Goal: Task Accomplishment & Management: Manage account settings

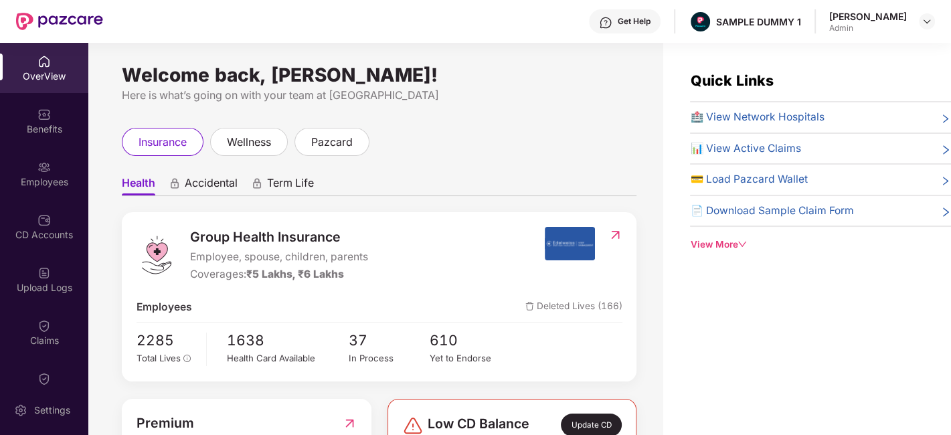
click at [841, 35] on div "Get Help SAMPLE DUMMY 1 [PERSON_NAME] Admin" at bounding box center [519, 21] width 832 height 43
click at [931, 23] on img at bounding box center [927, 21] width 11 height 11
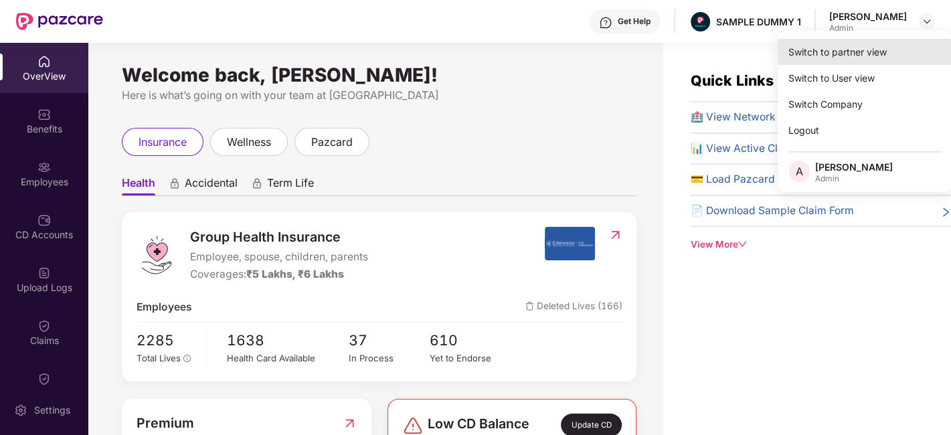
click at [843, 54] on div "Switch to partner view" at bounding box center [865, 52] width 174 height 26
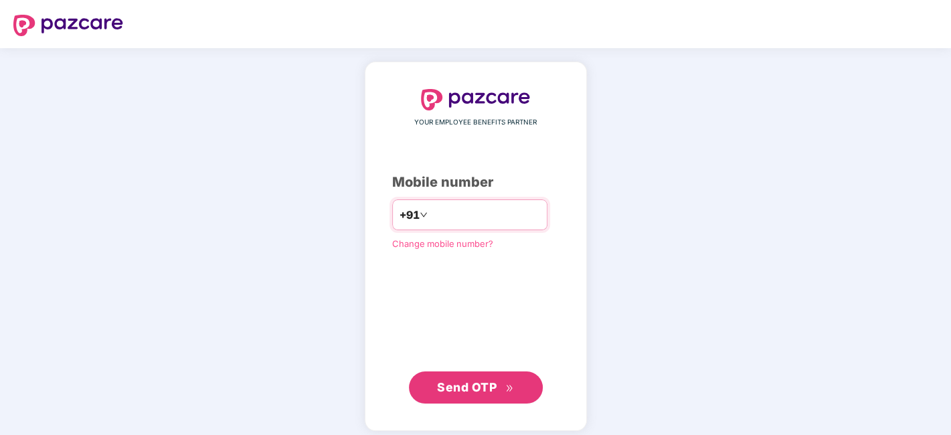
click at [473, 214] on input "number" at bounding box center [485, 214] width 110 height 21
type input "**********"
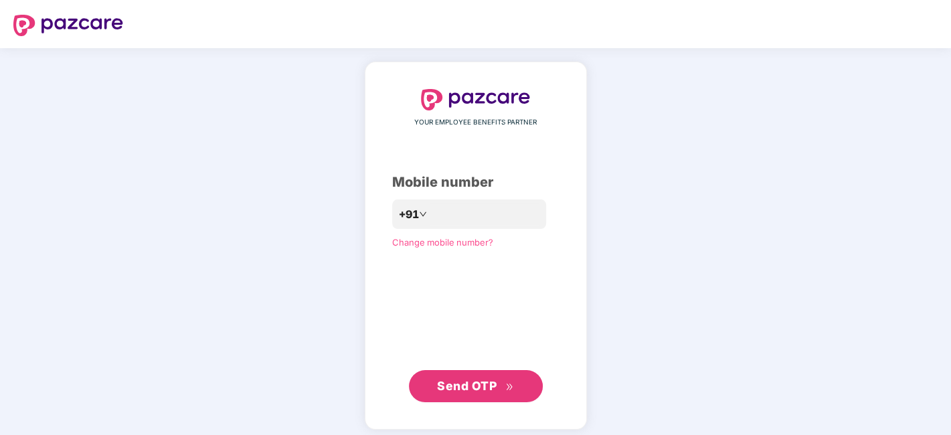
click at [486, 393] on span "Send OTP" at bounding box center [475, 386] width 77 height 19
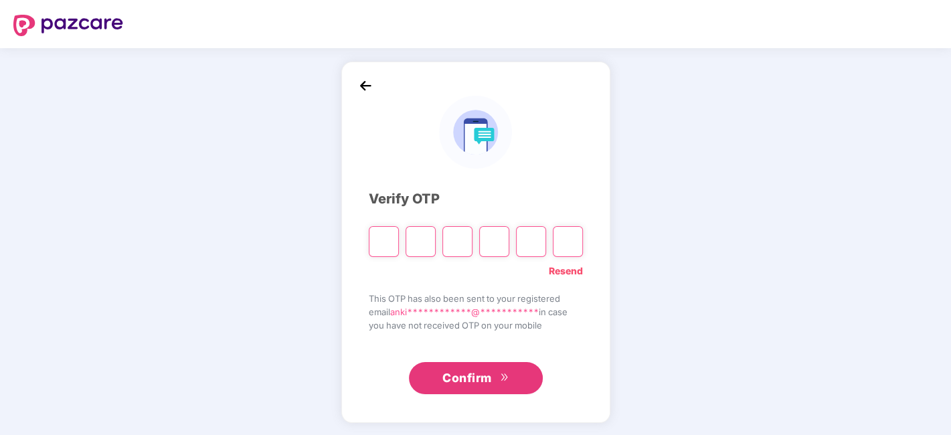
type input "*"
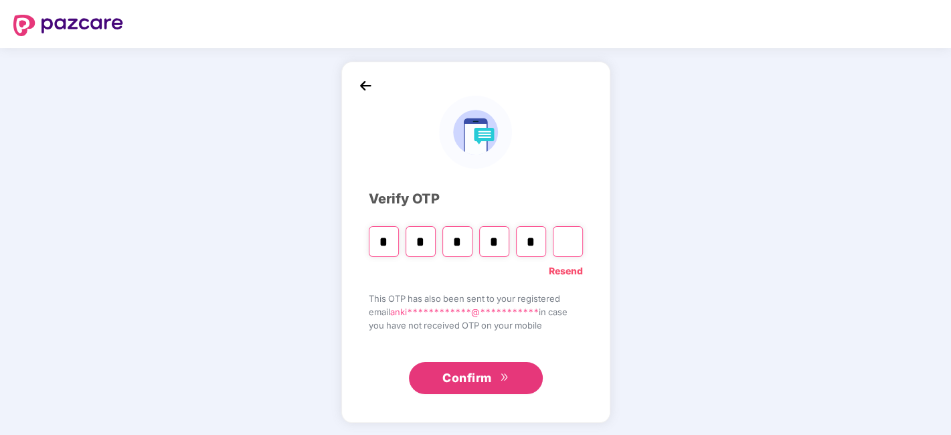
type input "*"
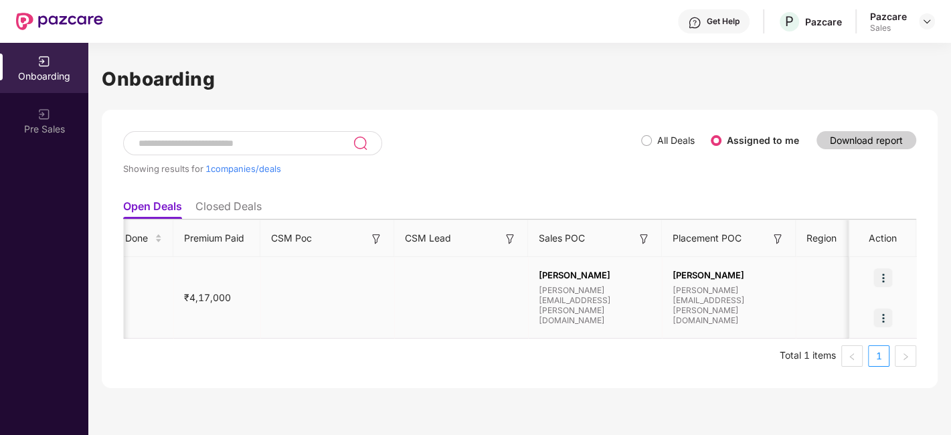
scroll to position [0, 1164]
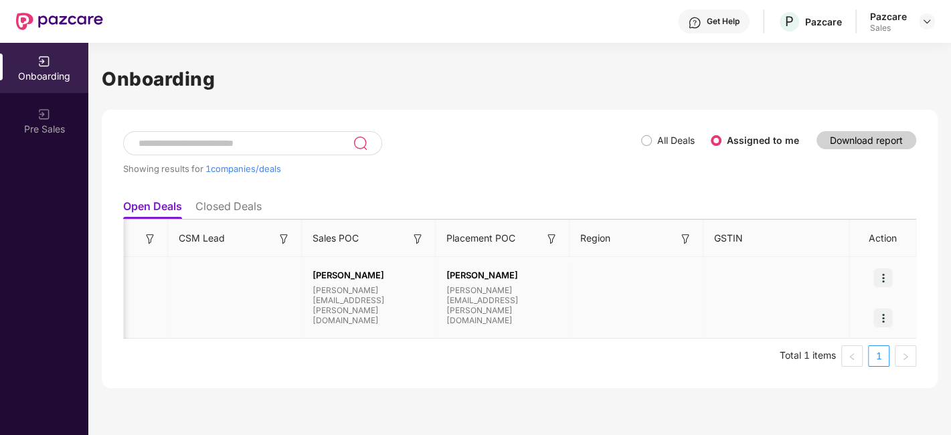
click at [884, 273] on img at bounding box center [882, 277] width 19 height 19
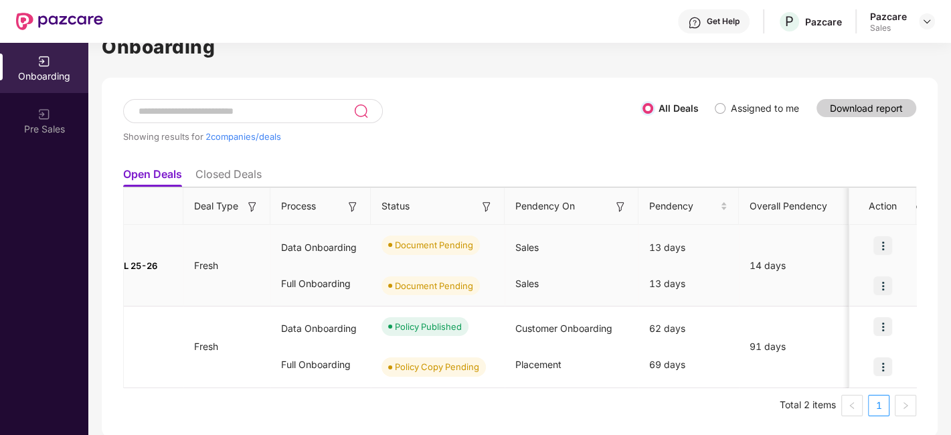
scroll to position [0, 0]
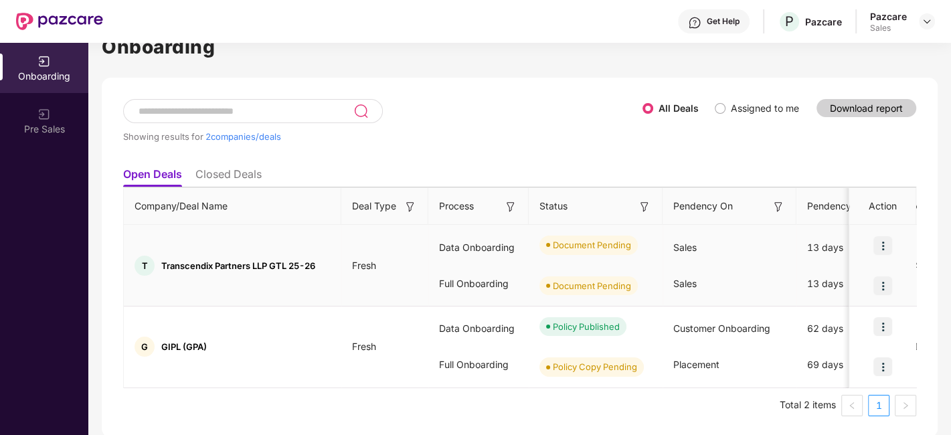
click at [884, 244] on img at bounding box center [882, 245] width 19 height 19
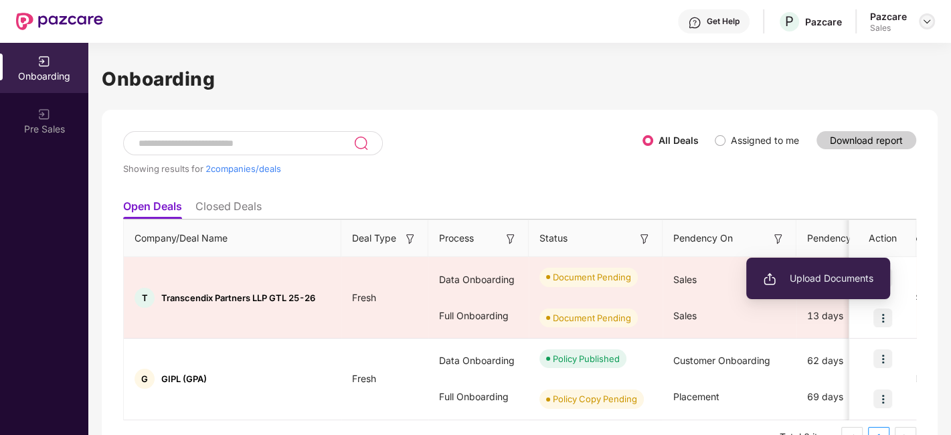
click at [926, 21] on img at bounding box center [927, 21] width 11 height 11
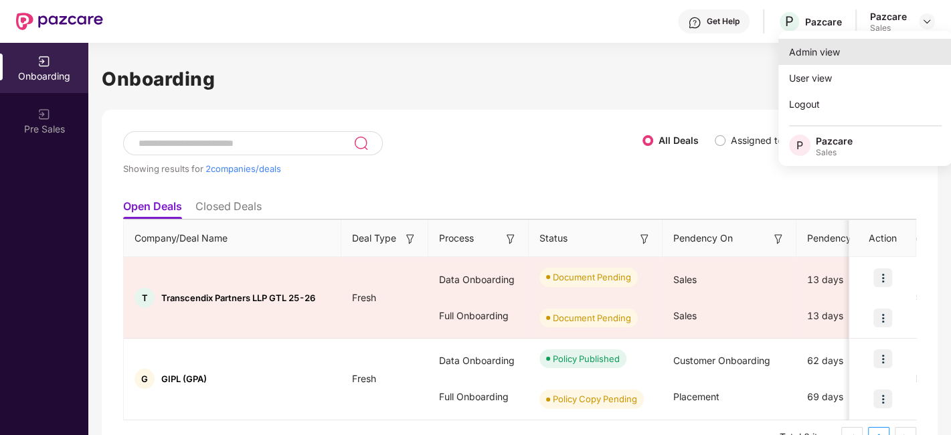
click at [838, 58] on div "Admin view" at bounding box center [865, 52] width 174 height 26
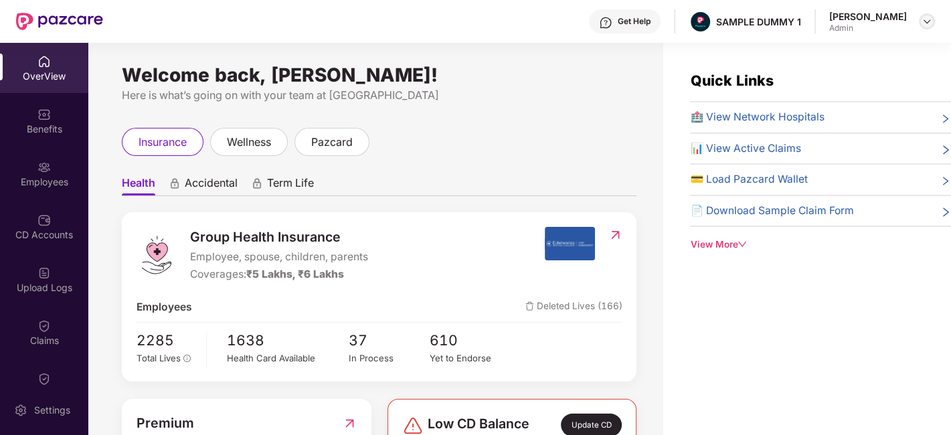
click at [924, 21] on img at bounding box center [927, 21] width 11 height 11
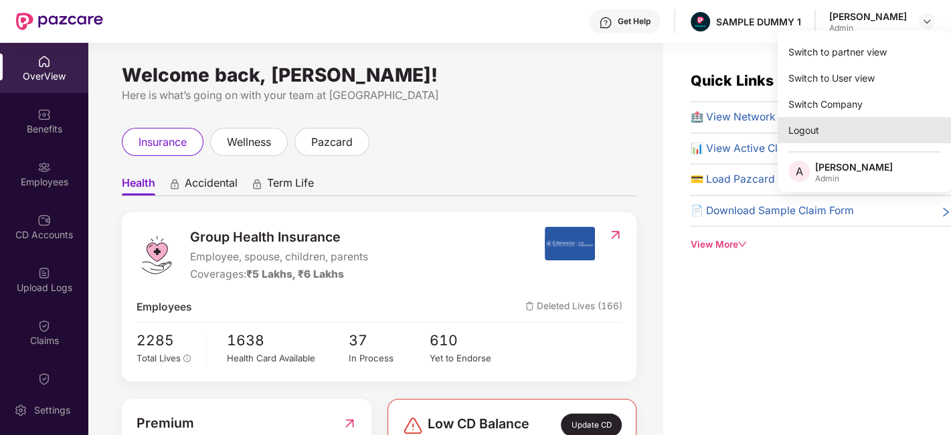
click at [809, 137] on div "Logout" at bounding box center [865, 130] width 174 height 26
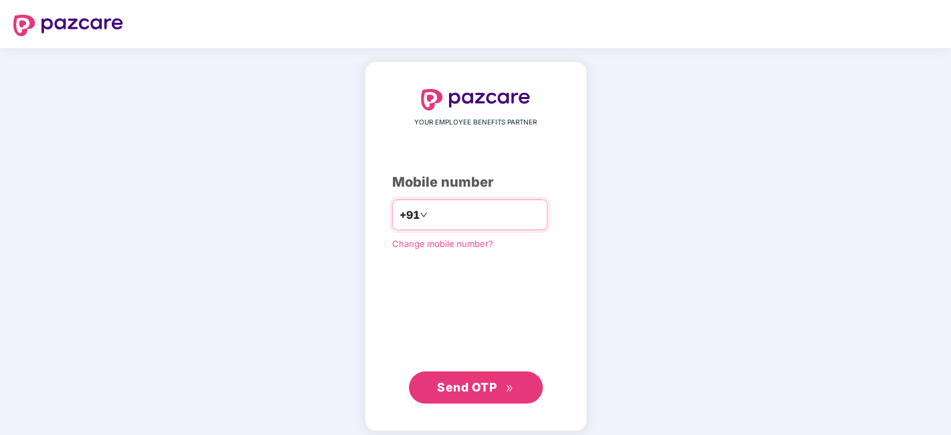
paste input "**********"
type input "**********"
click at [491, 380] on span "Send OTP" at bounding box center [467, 387] width 60 height 14
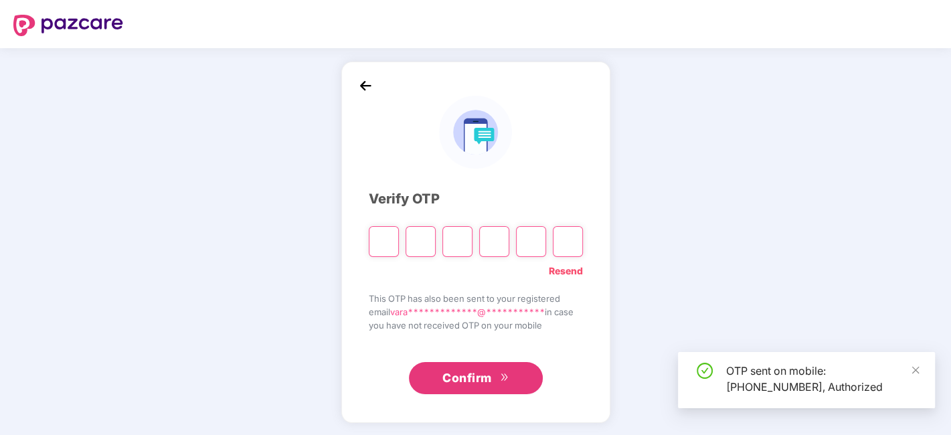
type input "*"
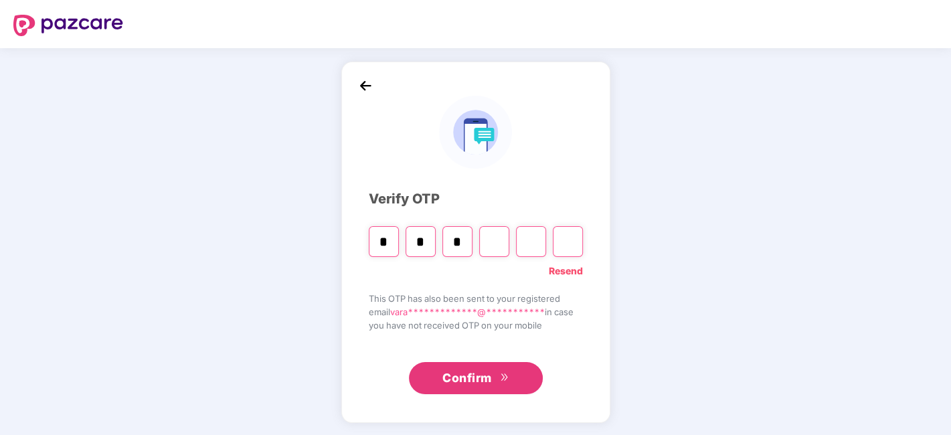
type input "*"
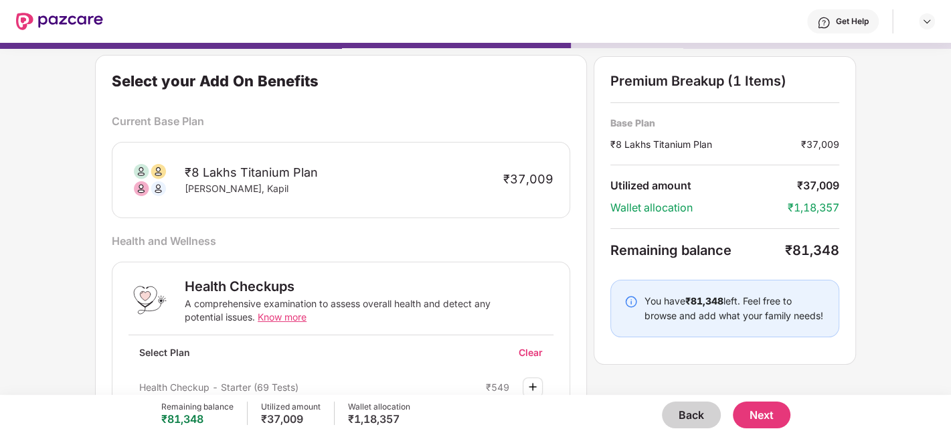
scroll to position [70, 0]
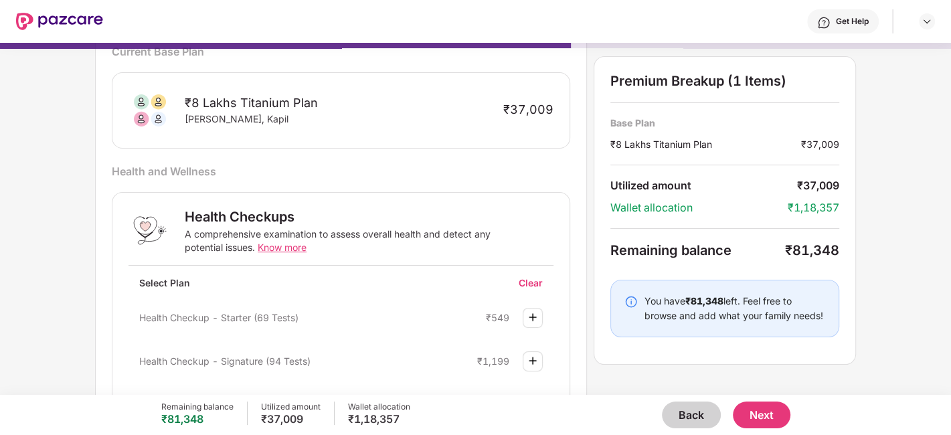
click at [685, 416] on button "Back" at bounding box center [691, 415] width 59 height 27
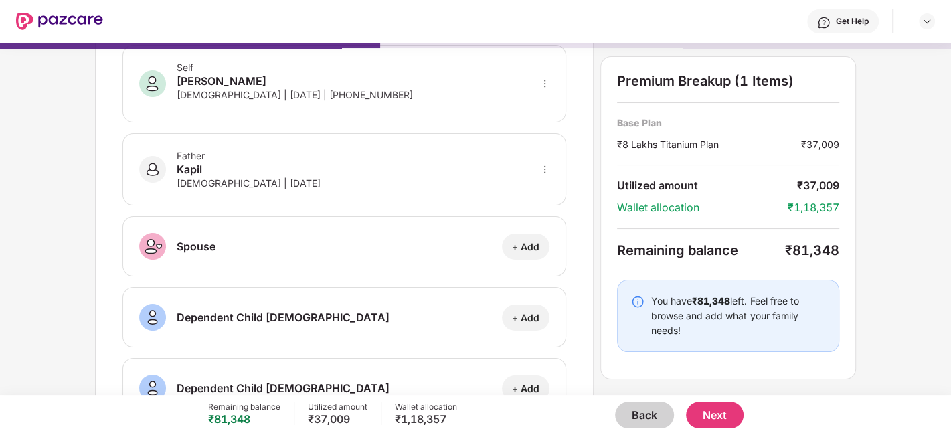
click at [644, 413] on button "Back" at bounding box center [644, 415] width 59 height 27
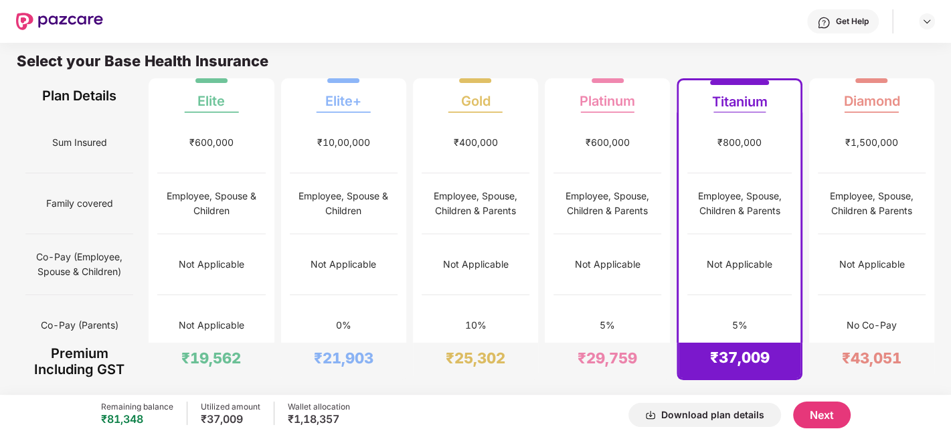
scroll to position [6, 0]
click at [920, 22] on div at bounding box center [927, 21] width 16 height 16
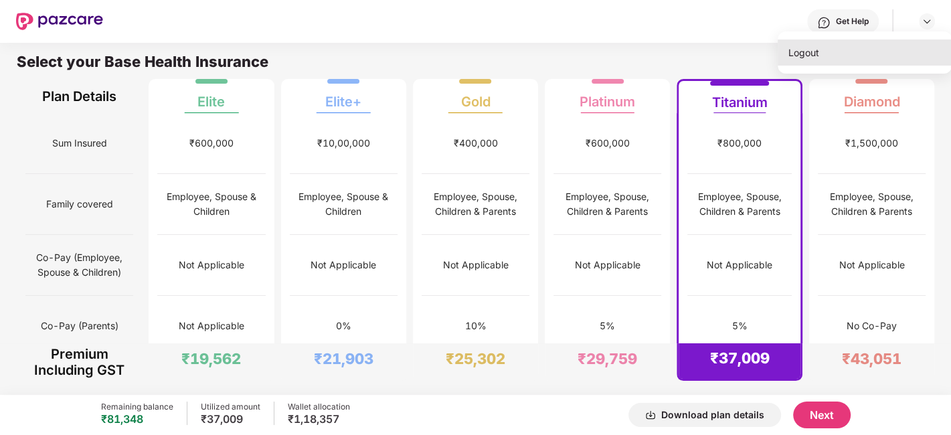
click at [826, 46] on div "Logout" at bounding box center [865, 52] width 174 height 26
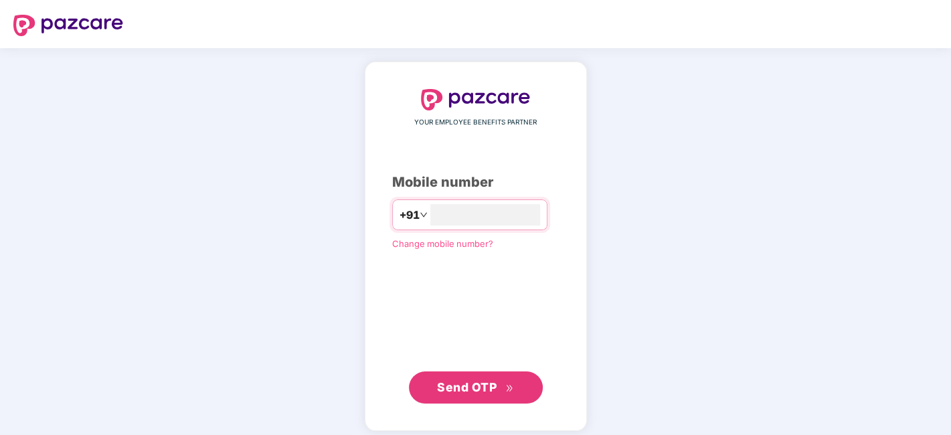
type input "**********"
click at [491, 390] on span "Send OTP" at bounding box center [467, 387] width 60 height 14
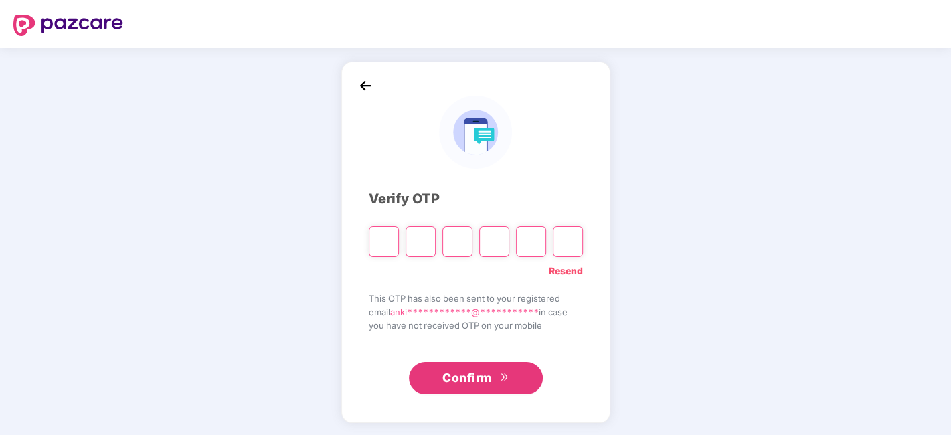
type input "*"
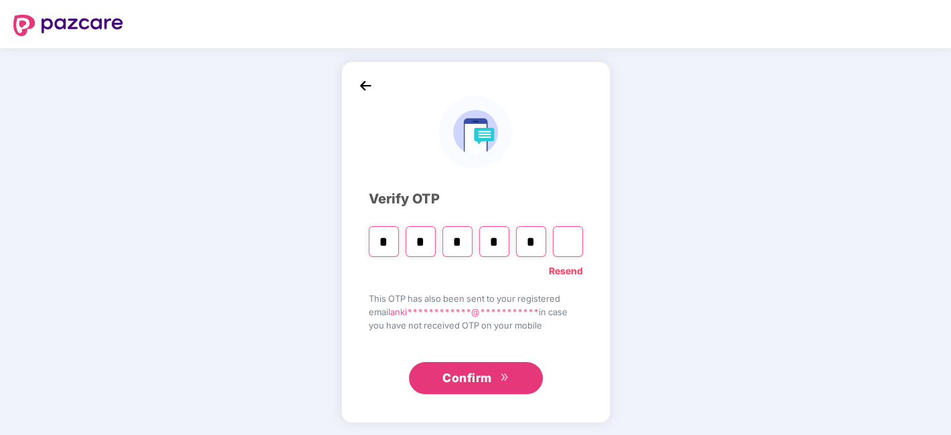
type input "*"
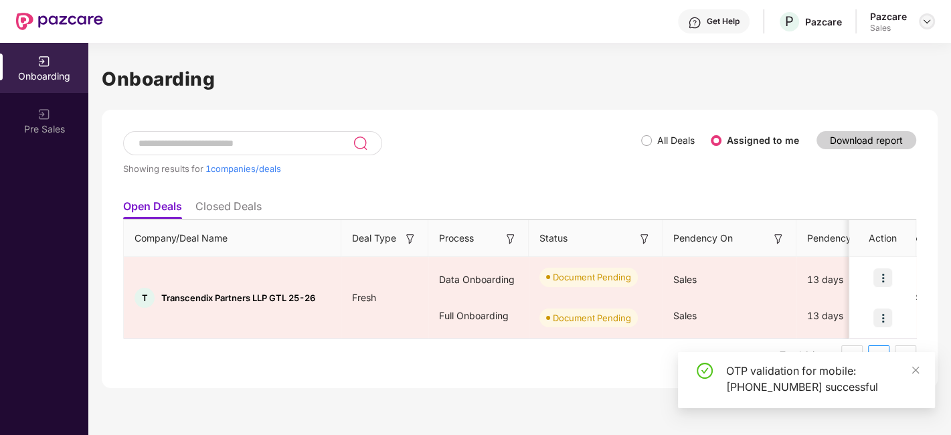
click at [933, 19] on div at bounding box center [927, 21] width 16 height 16
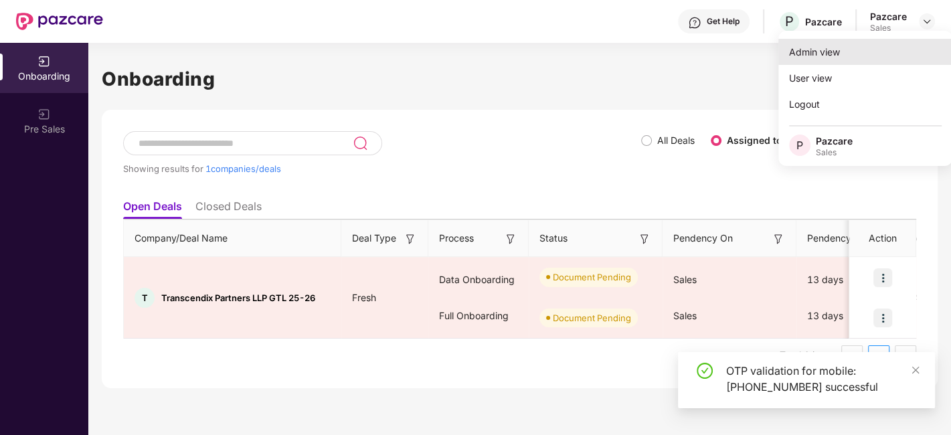
click at [869, 51] on div "Admin view" at bounding box center [865, 52] width 174 height 26
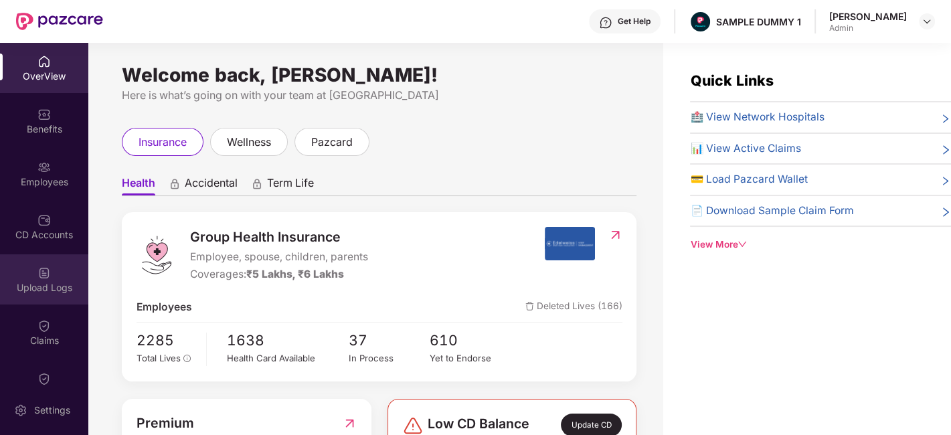
scroll to position [239, 0]
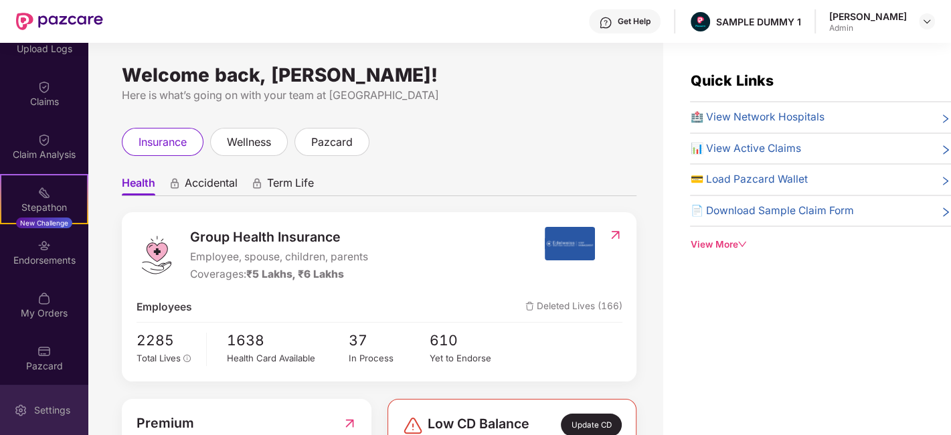
click at [56, 412] on div "Settings" at bounding box center [52, 410] width 44 height 13
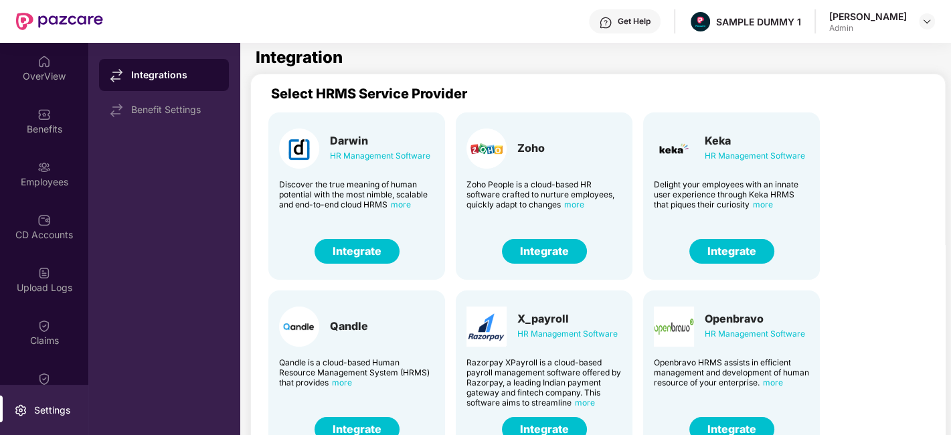
click at [568, 262] on button "Integrate" at bounding box center [544, 251] width 85 height 25
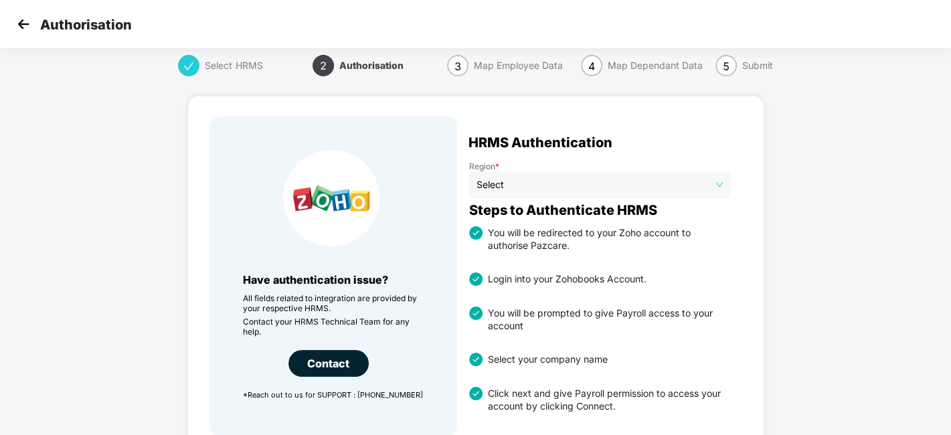
scroll to position [5, 0]
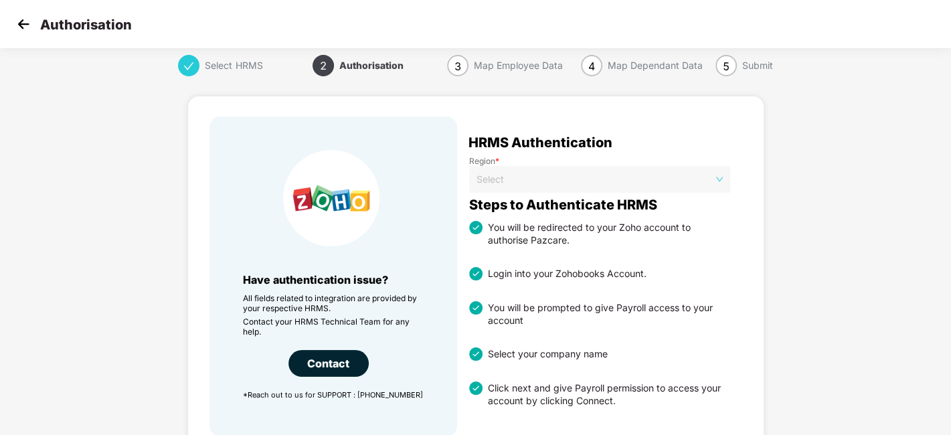
click at [593, 178] on span "Select" at bounding box center [600, 179] width 246 height 20
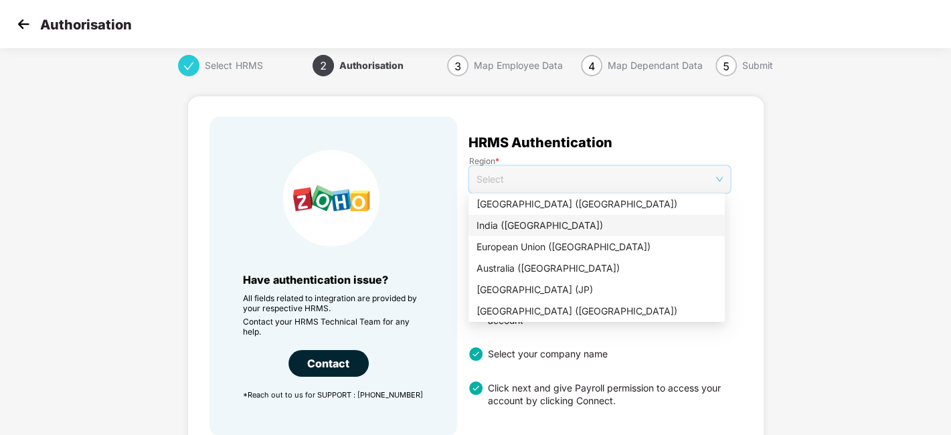
click at [482, 221] on div "India ([GEOGRAPHIC_DATA])" at bounding box center [597, 225] width 240 height 15
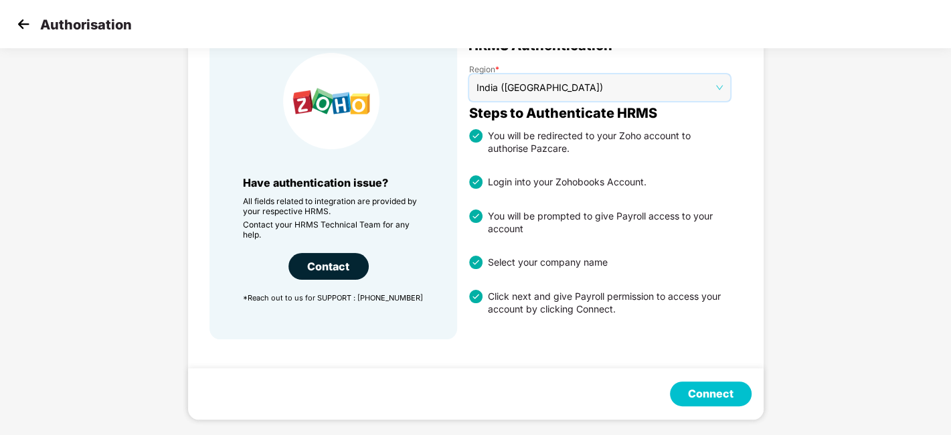
scroll to position [0, 0]
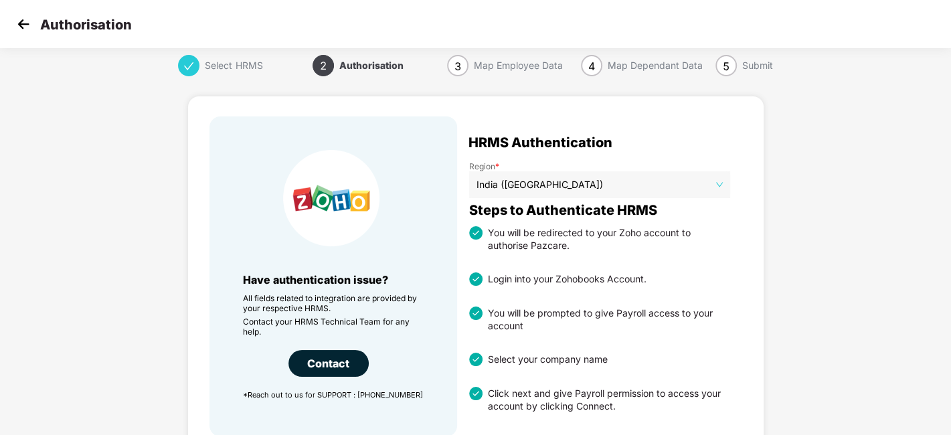
click at [28, 16] on img at bounding box center [23, 24] width 20 height 20
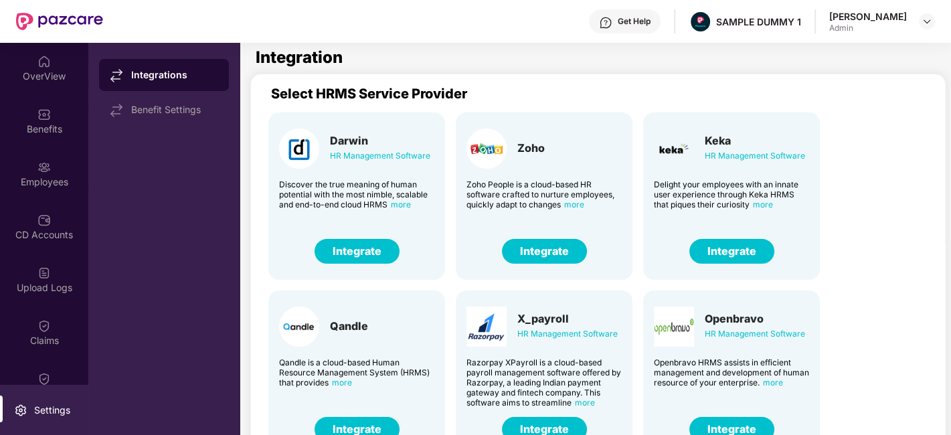
click at [46, 83] on div "OverView" at bounding box center [44, 68] width 88 height 50
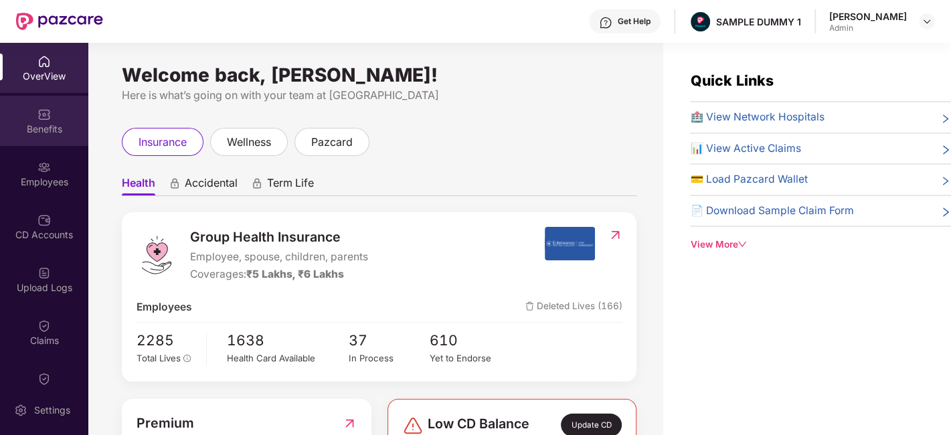
click at [41, 126] on div "Benefits" at bounding box center [44, 128] width 88 height 13
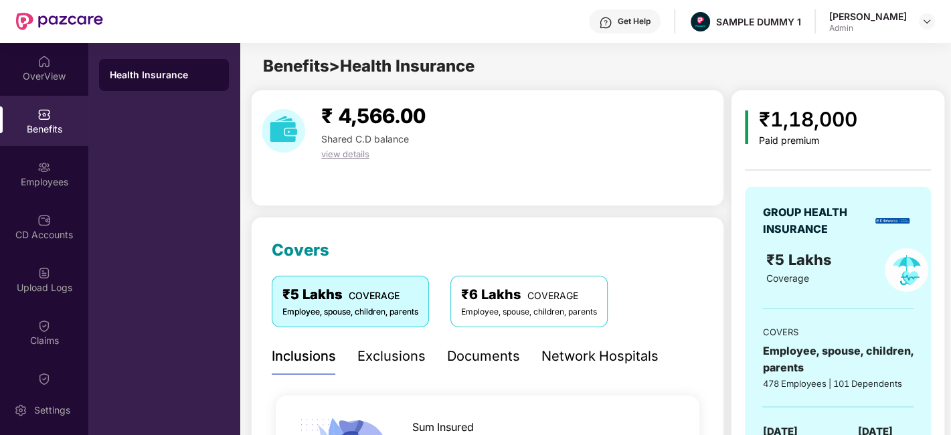
scroll to position [99, 0]
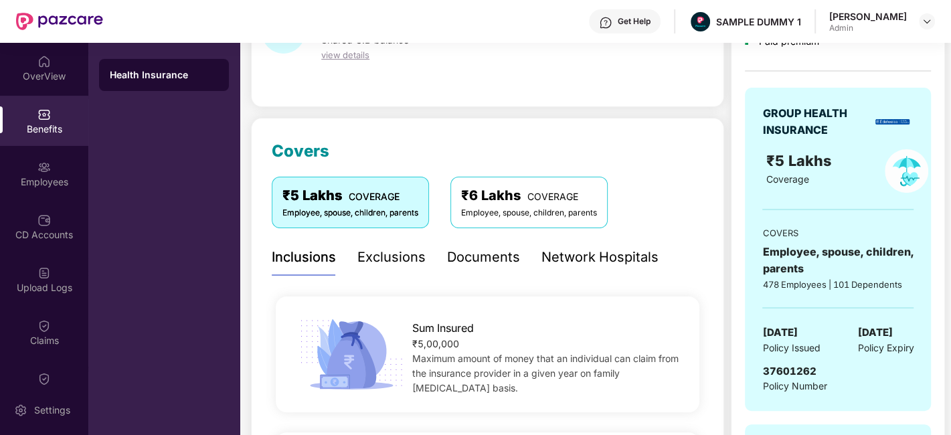
click at [377, 263] on div "Exclusions" at bounding box center [391, 257] width 68 height 21
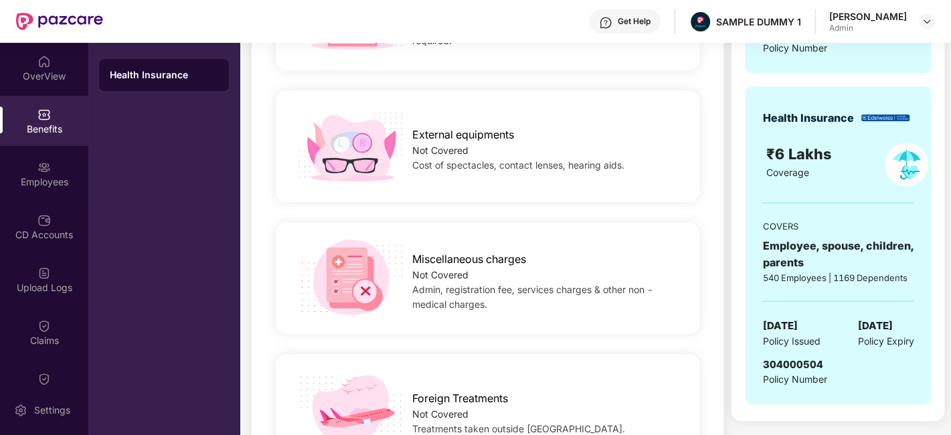
scroll to position [210, 0]
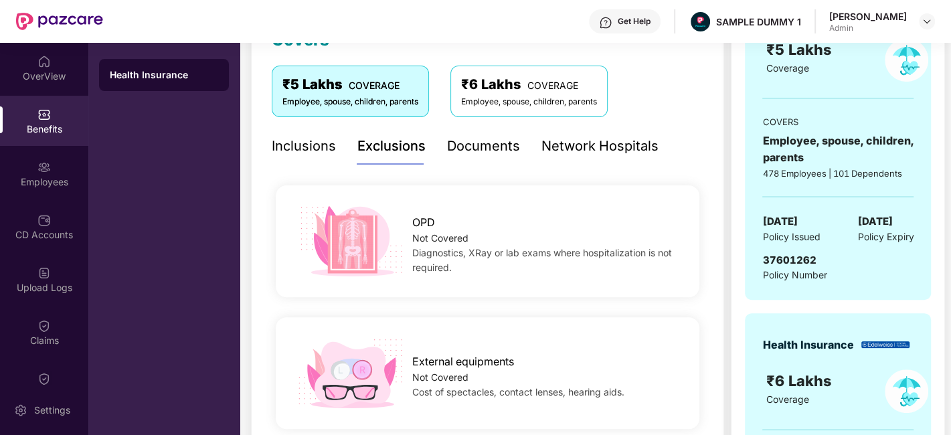
click at [469, 154] on div "Documents" at bounding box center [483, 146] width 73 height 21
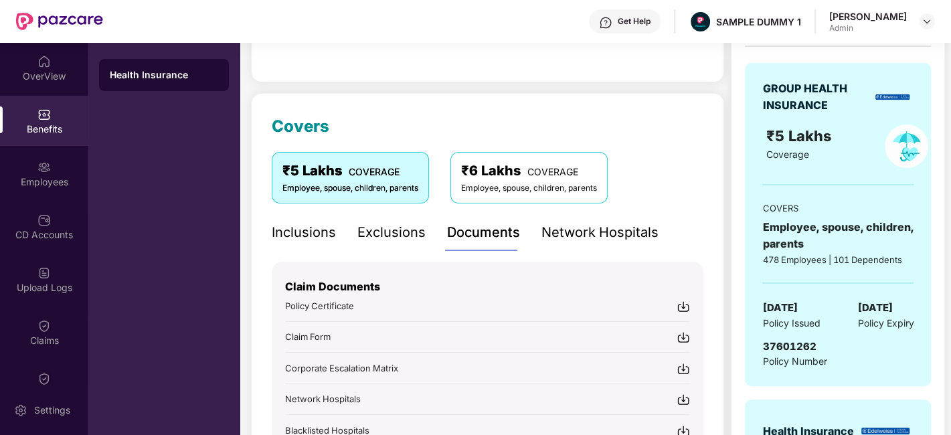
scroll to position [147, 0]
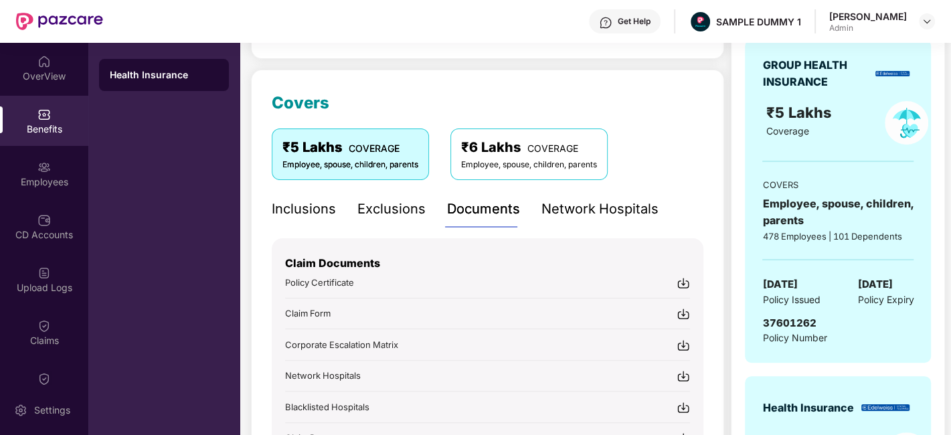
click at [600, 207] on div "Network Hospitals" at bounding box center [599, 209] width 117 height 21
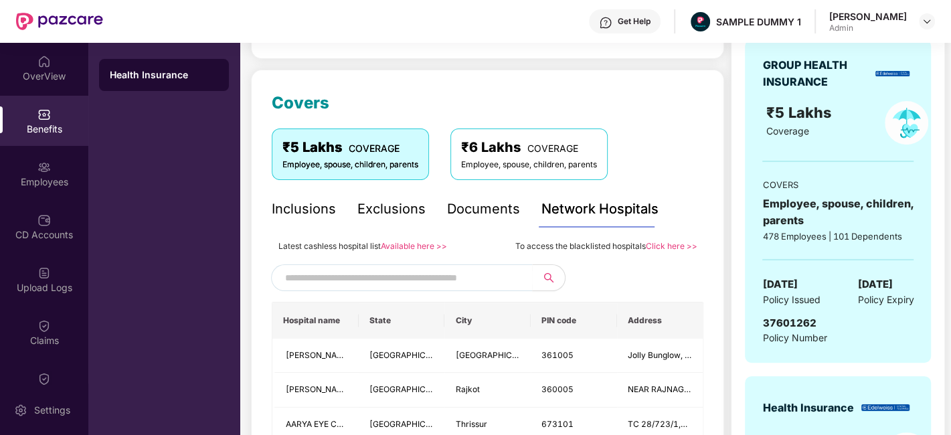
scroll to position [215, 0]
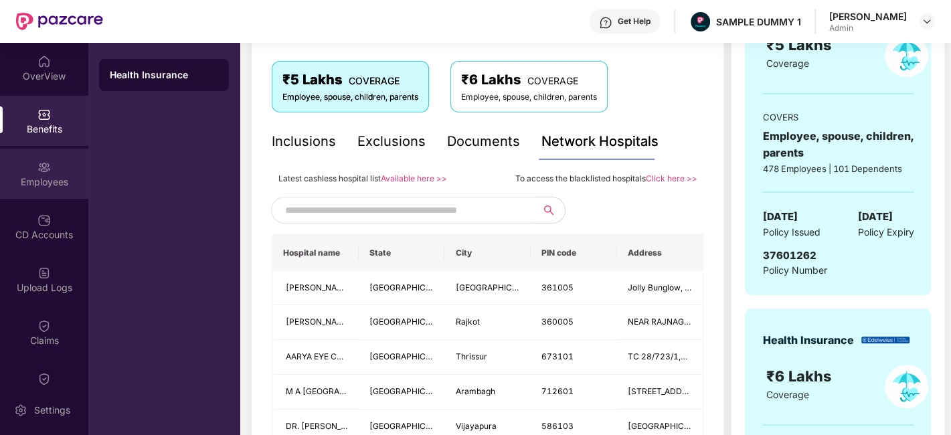
click at [27, 194] on div "Employees" at bounding box center [44, 174] width 88 height 50
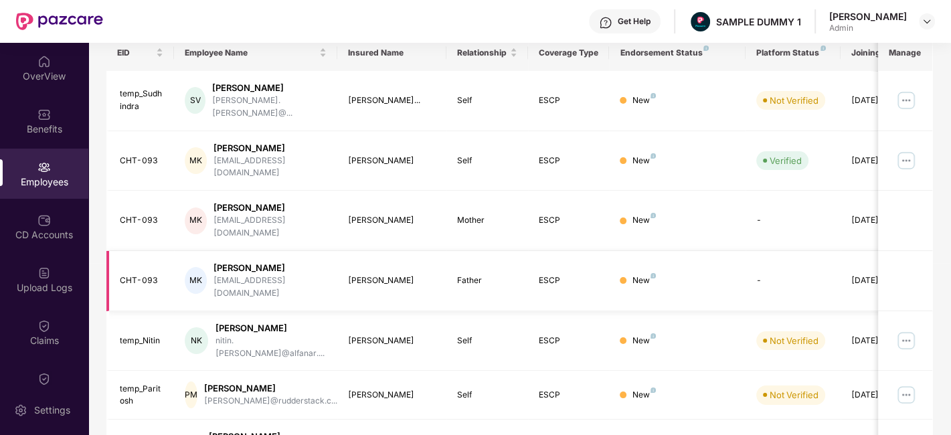
scroll to position [0, 0]
